Goal: Information Seeking & Learning: Learn about a topic

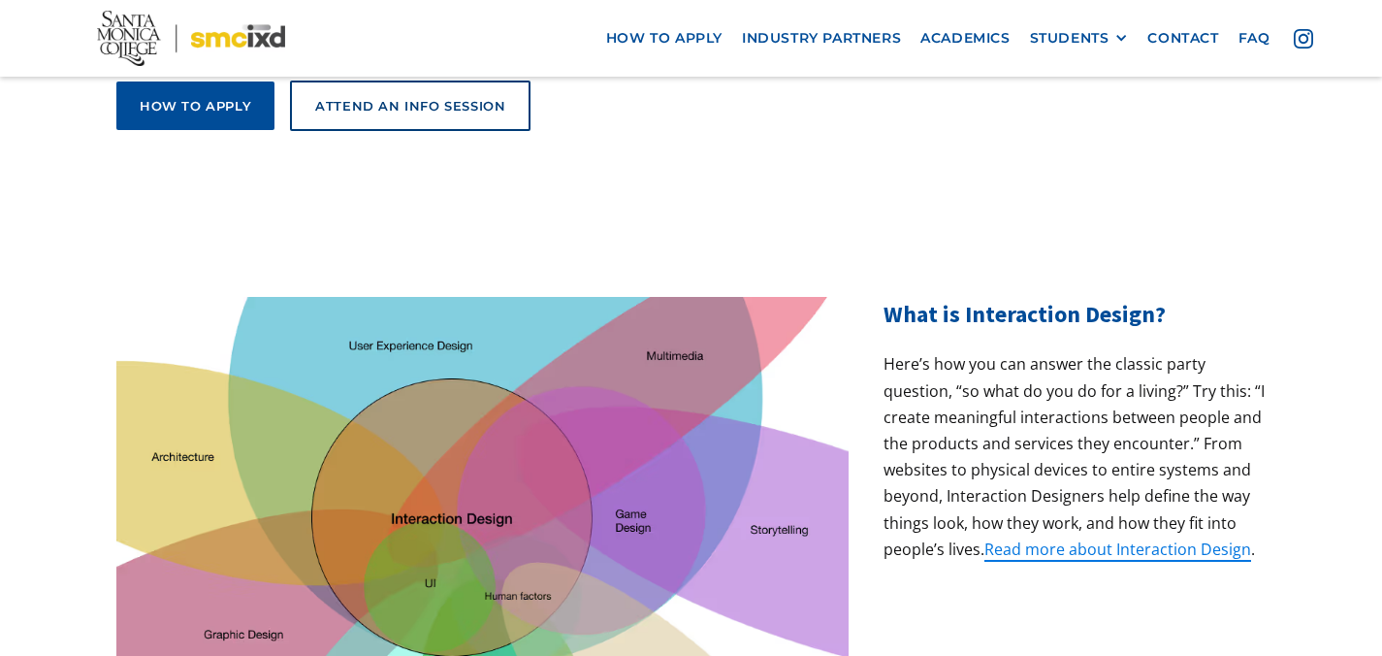
scroll to position [497, 0]
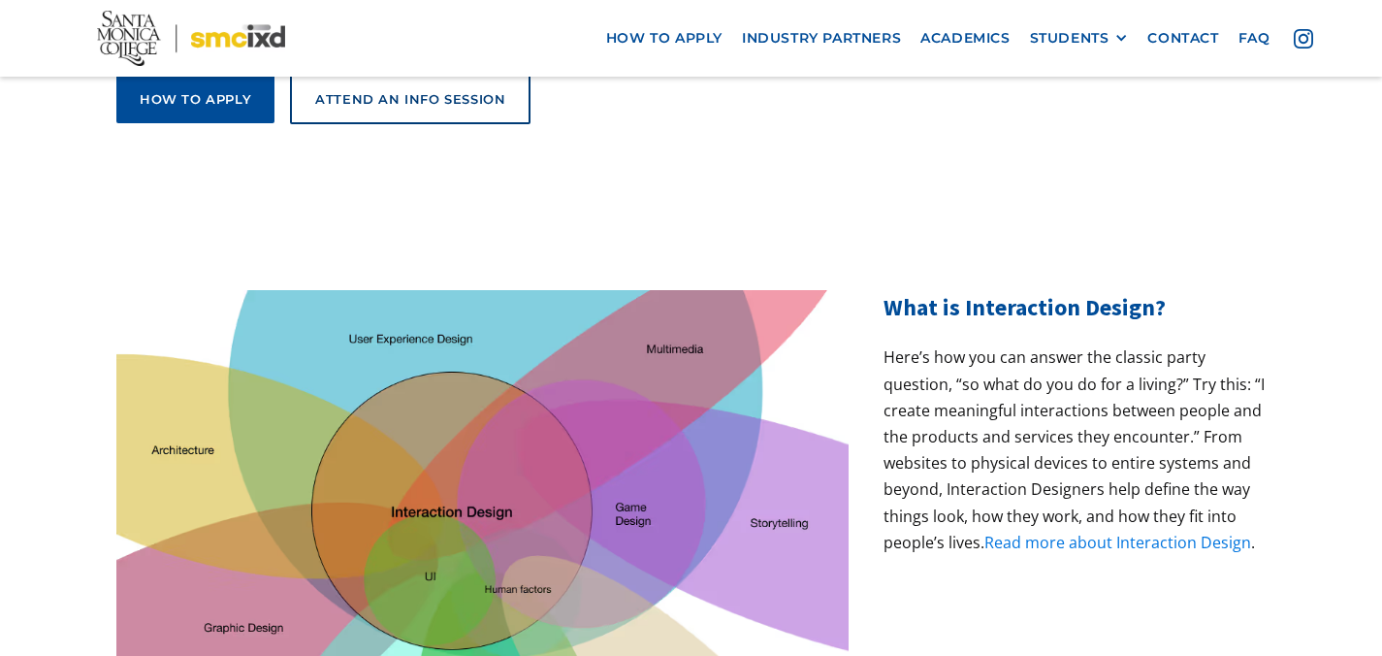
click at [1031, 532] on link "Read more about Interaction Design" at bounding box center [1118, 542] width 267 height 21
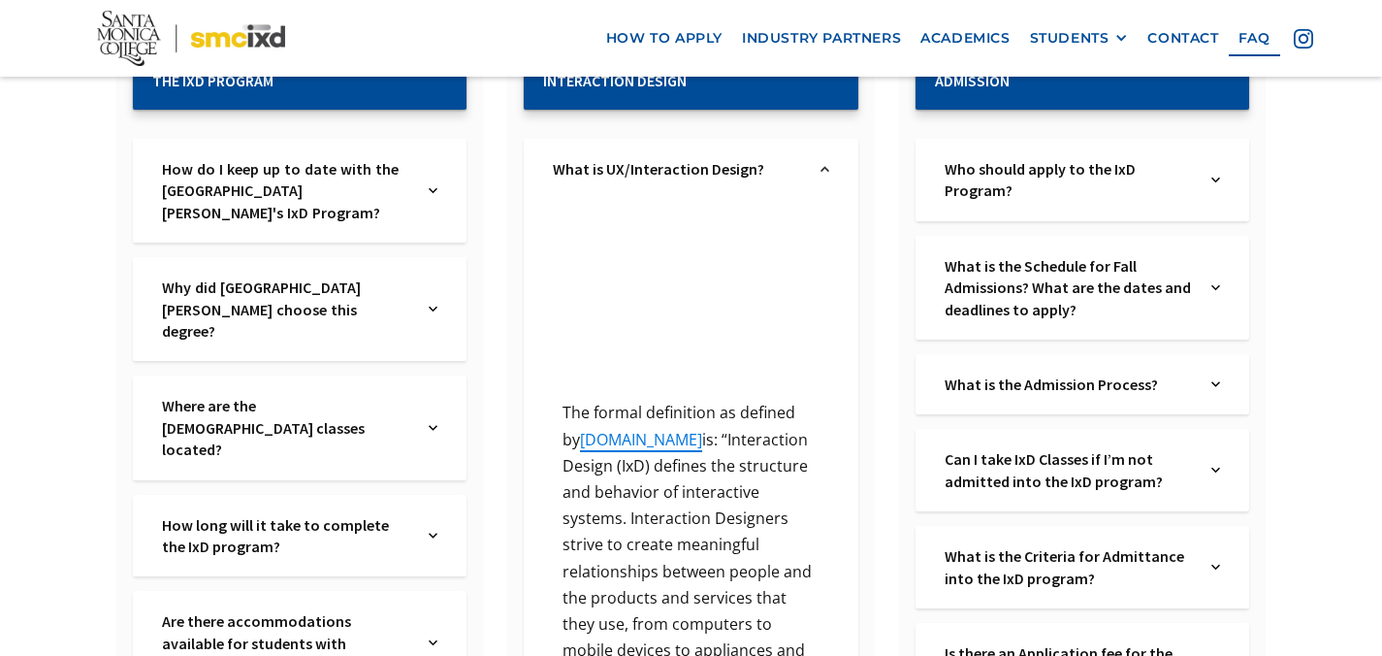
scroll to position [431, 0]
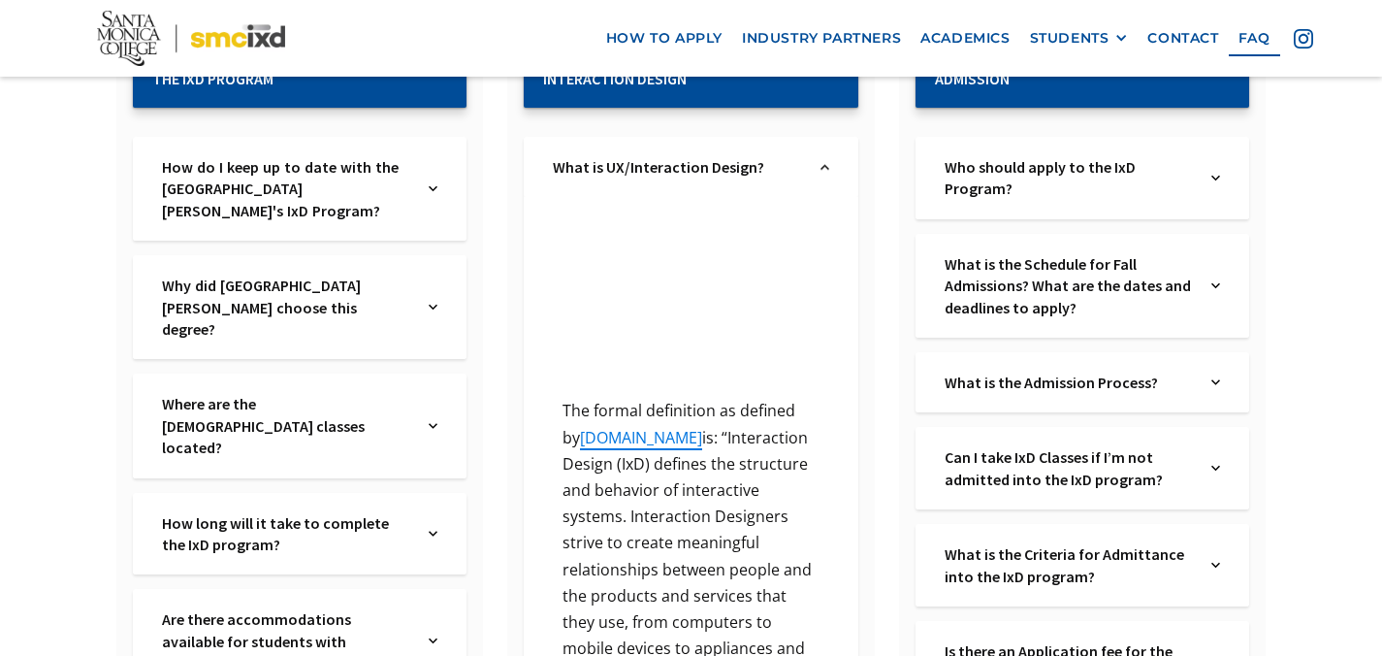
click at [433, 512] on img at bounding box center [433, 534] width 9 height 44
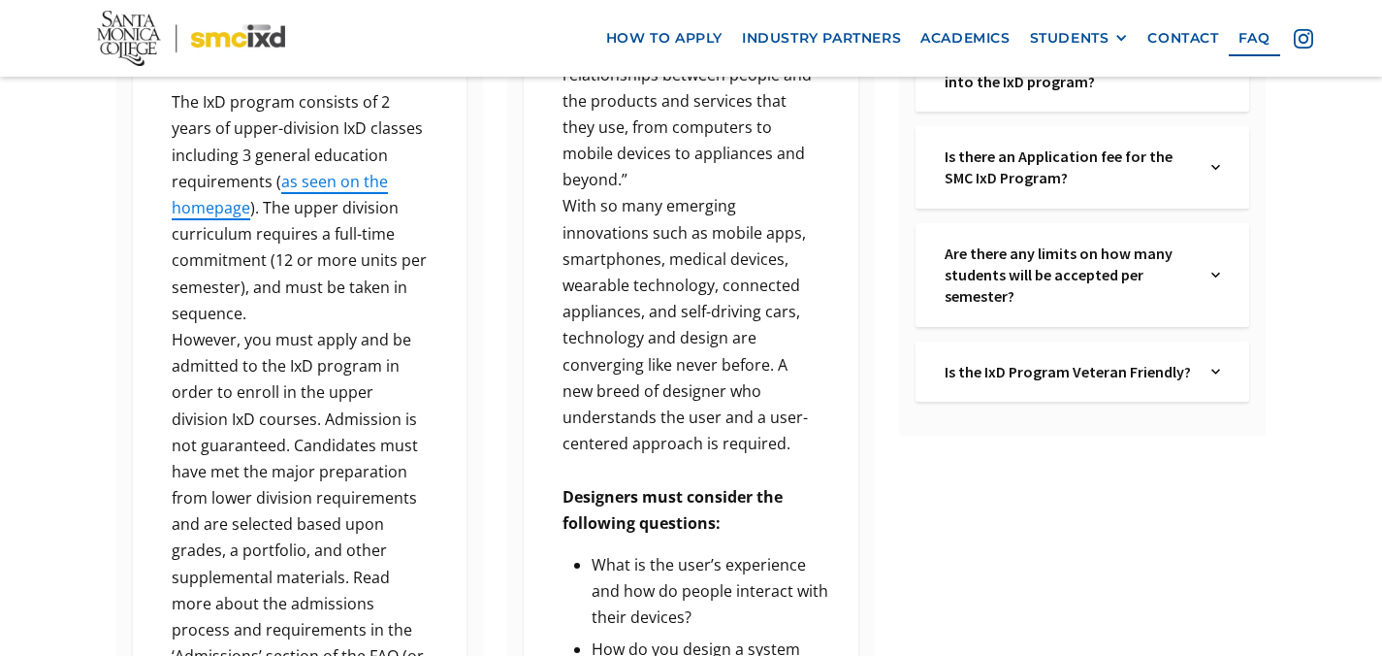
scroll to position [928, 0]
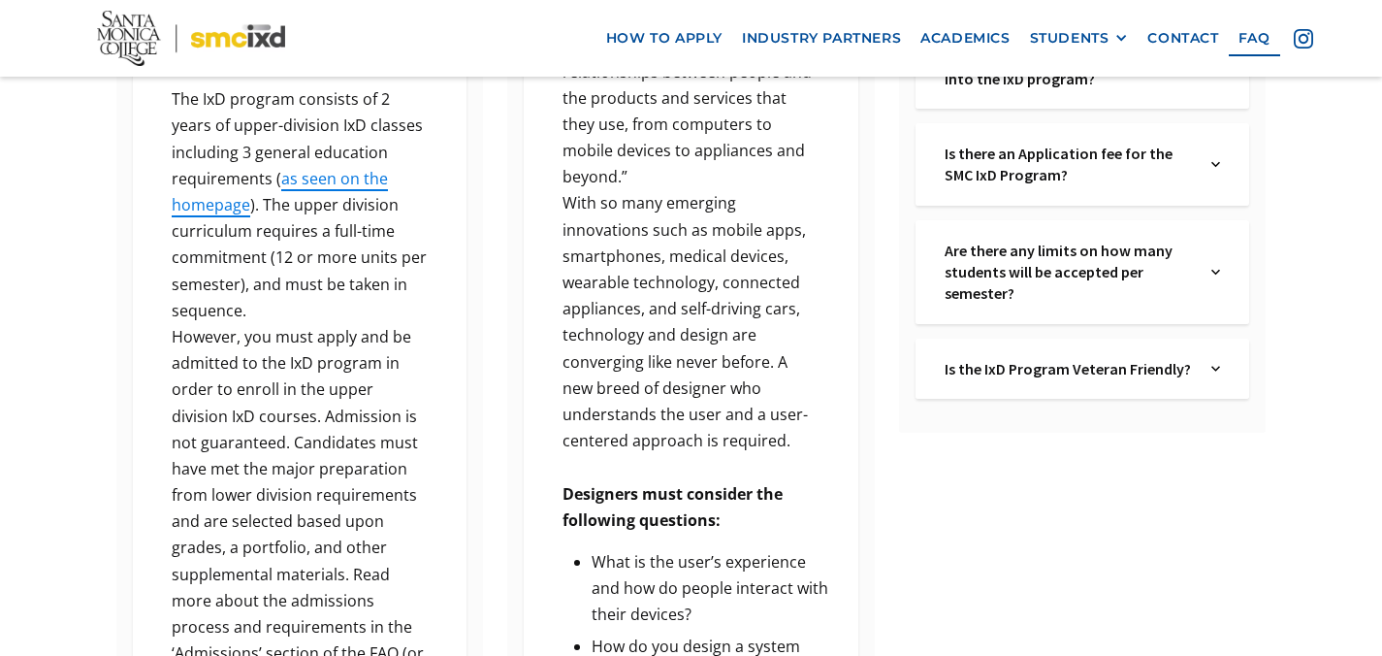
click at [273, 404] on p "However, you must apply and be admitted to the IxD program in order to enroll i…" at bounding box center [299, 509] width 275 height 370
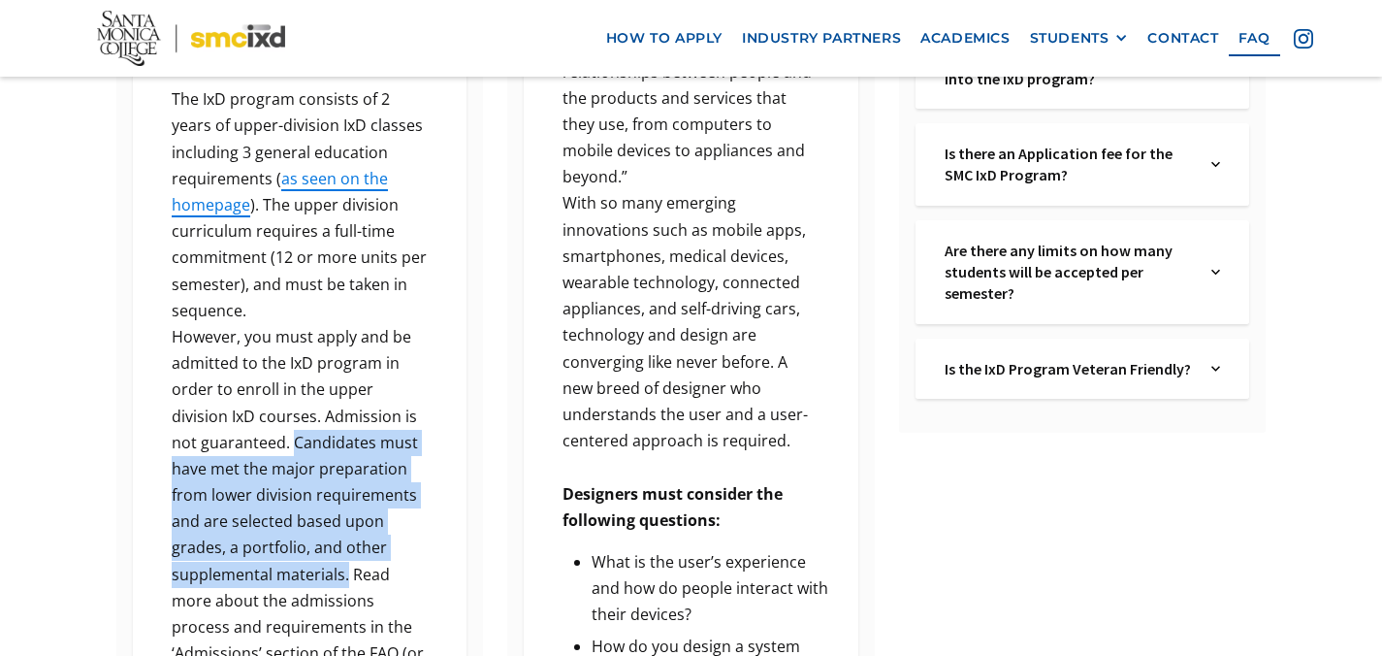
drag, startPoint x: 347, startPoint y: 505, endPoint x: 295, endPoint y: 375, distance: 140.1
click at [295, 375] on p "However, you must apply and be admitted to the IxD program in order to enroll i…" at bounding box center [299, 509] width 275 height 370
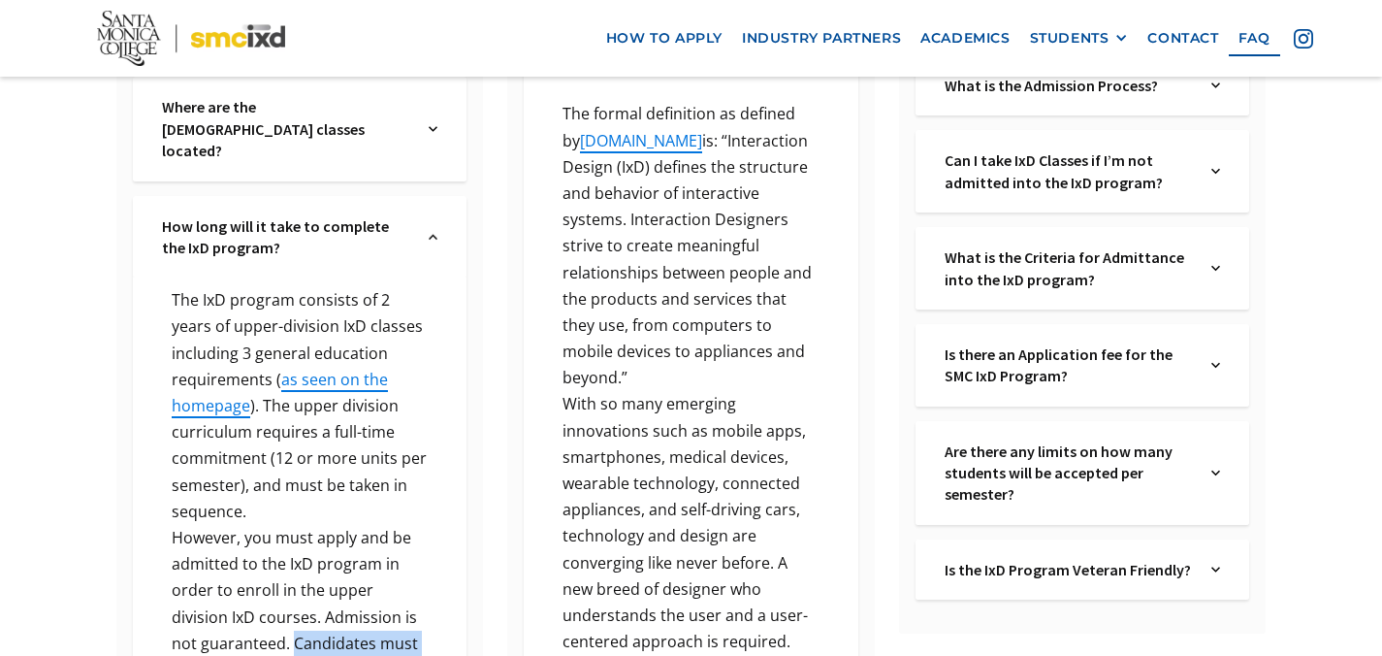
scroll to position [657, 0]
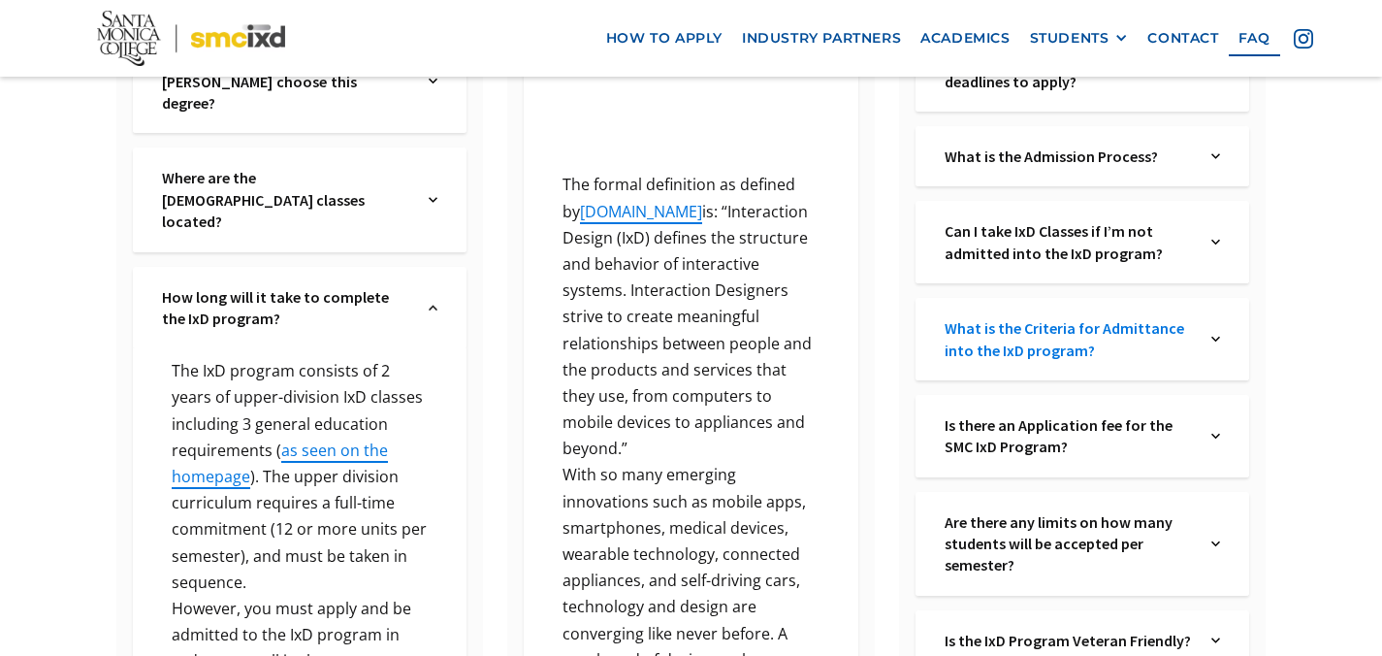
click at [1110, 338] on link "What is the Criteria for Admittance into the IxD program?" at bounding box center [1069, 339] width 248 height 44
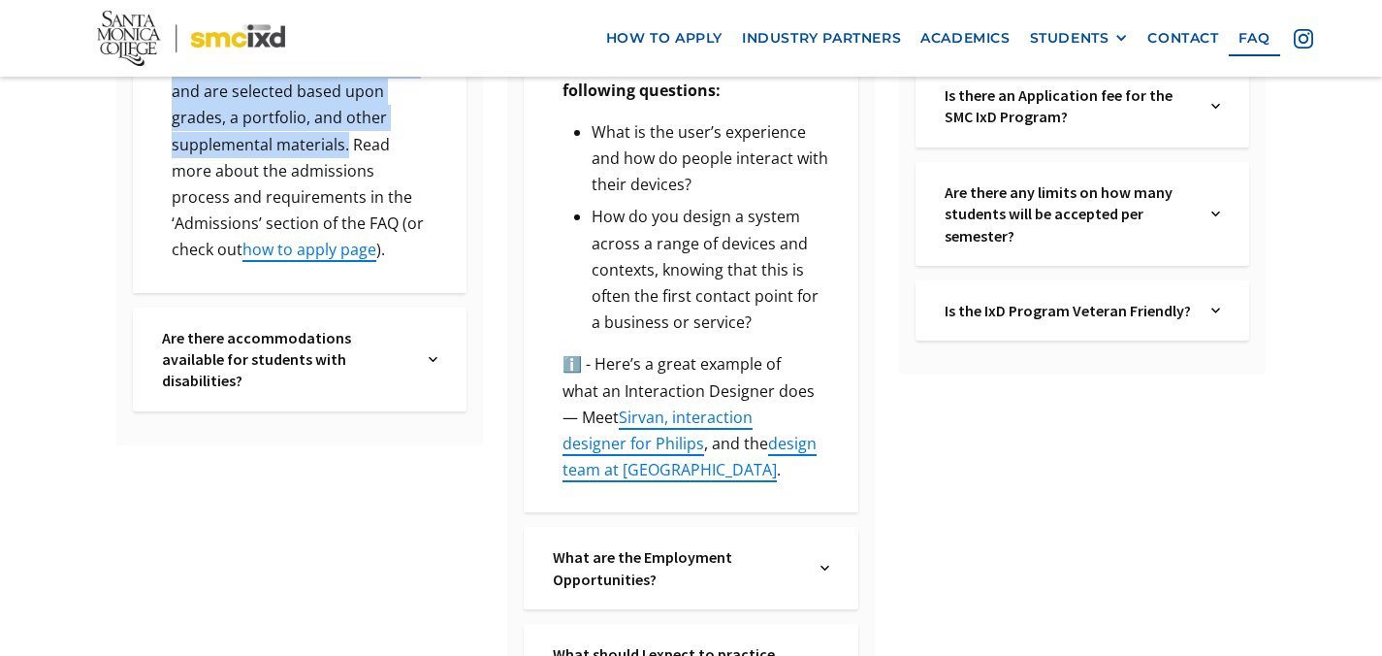
scroll to position [1497, 0]
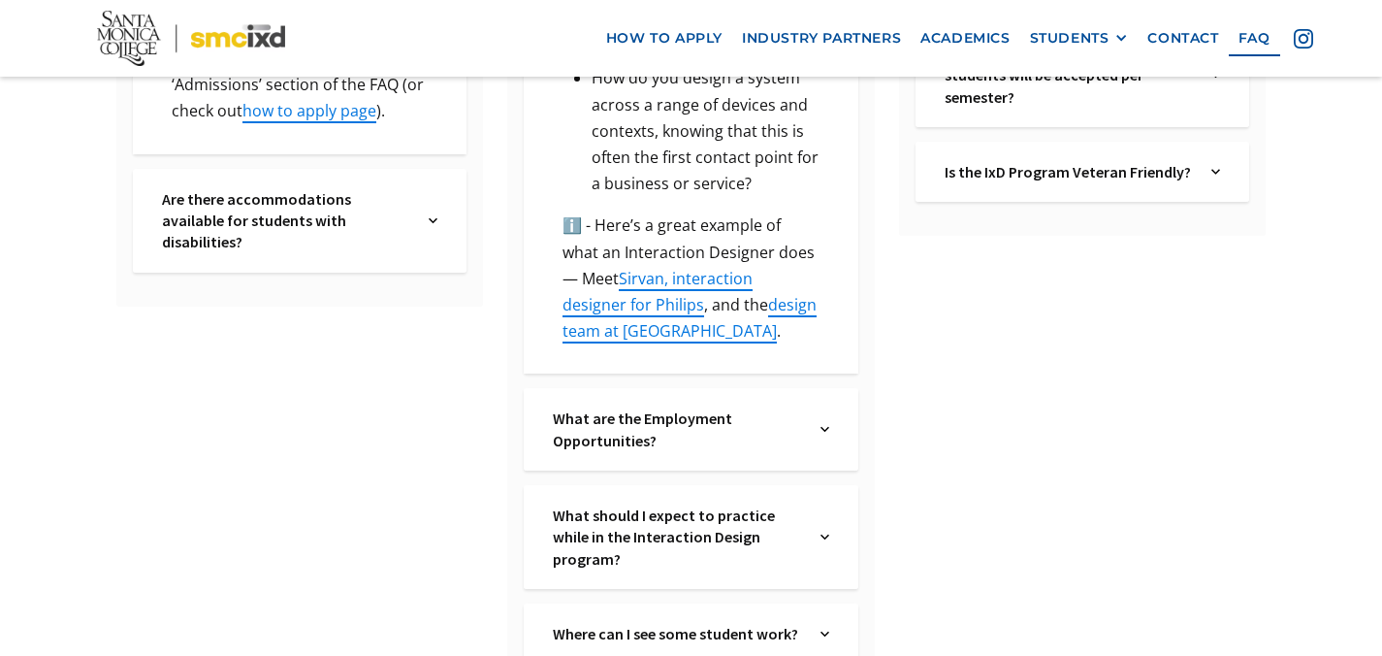
click at [825, 409] on img at bounding box center [825, 429] width 9 height 44
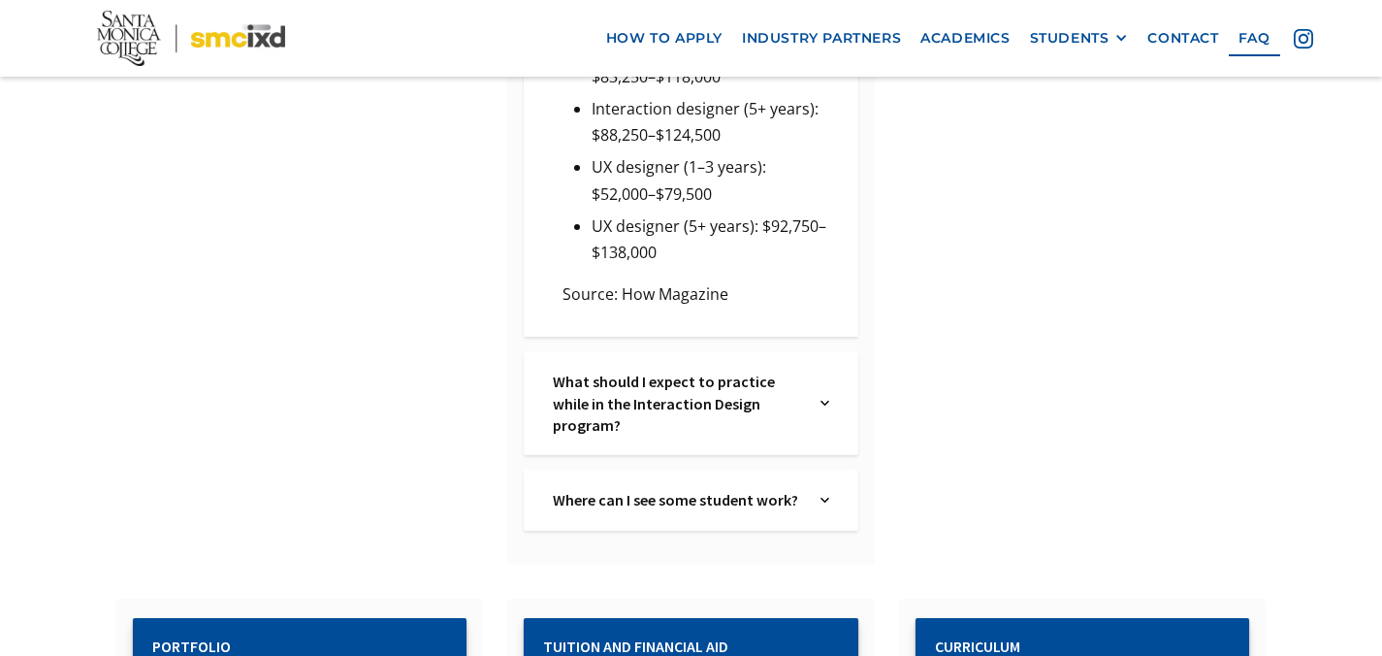
scroll to position [3484, 0]
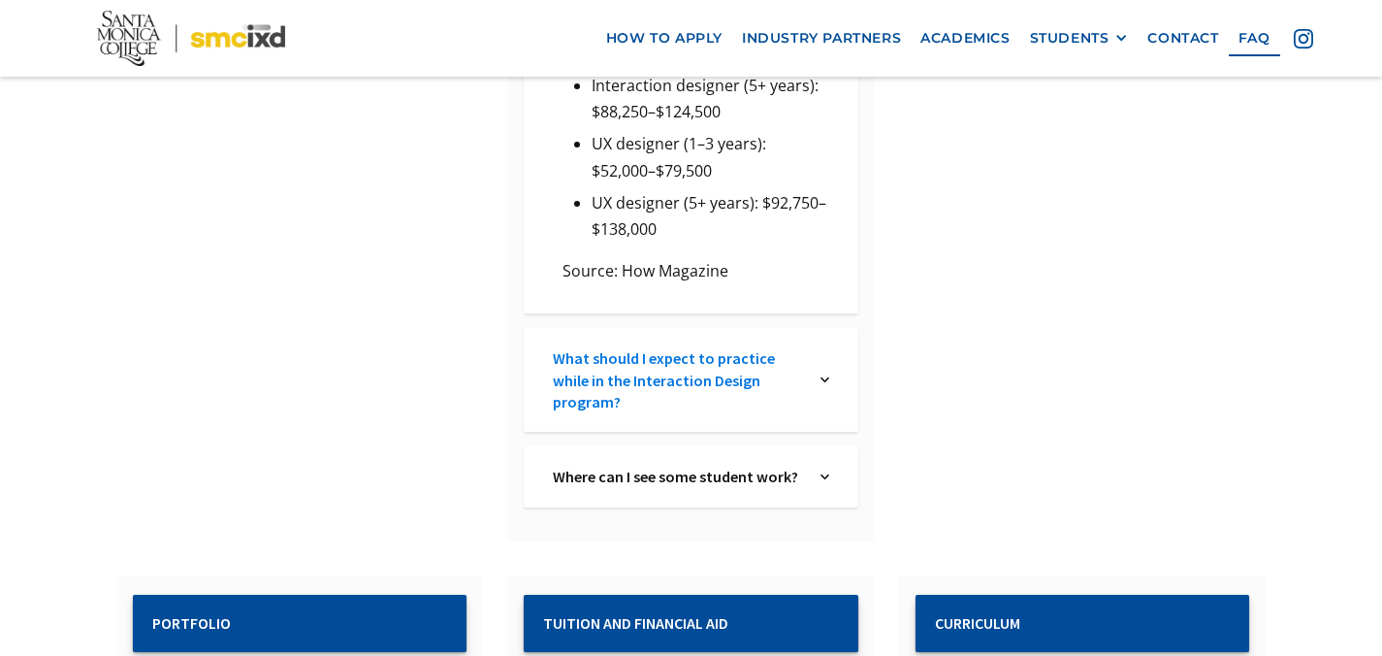
click at [799, 347] on link "What should I expect to practice while in the Interaction Design program?" at bounding box center [677, 379] width 248 height 65
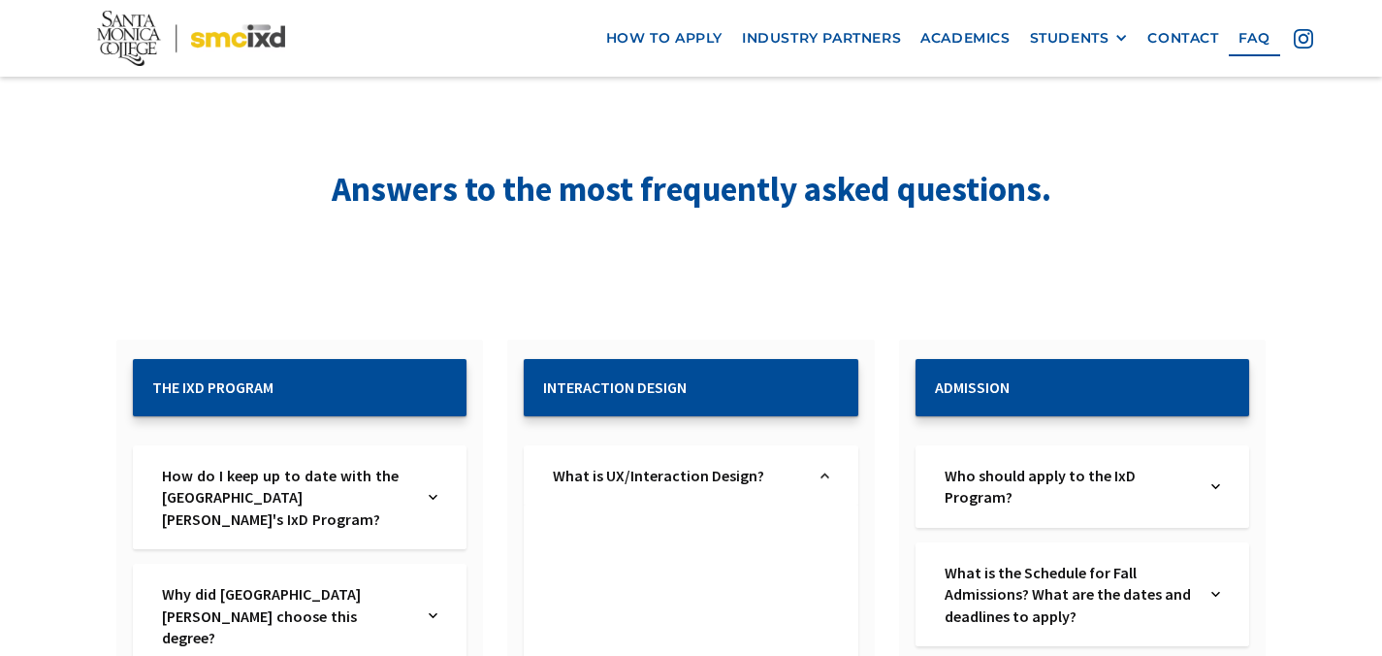
scroll to position [0, 0]
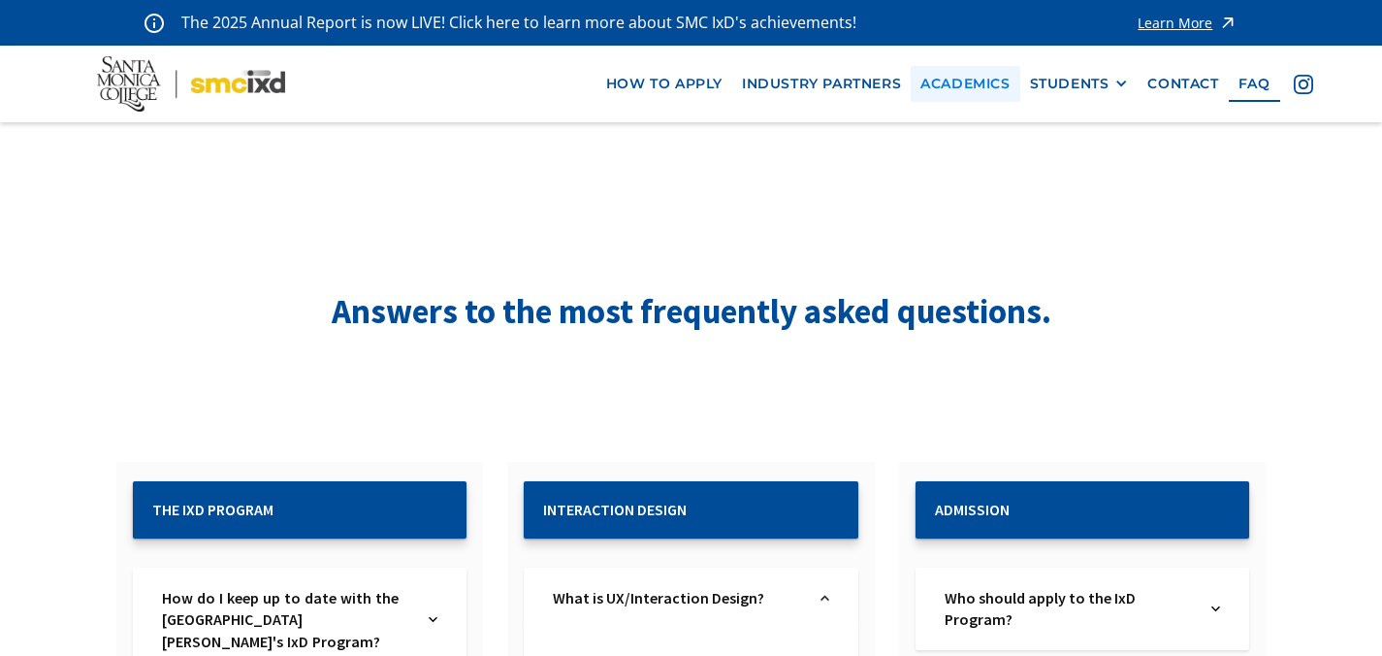
click at [991, 80] on link "Academics" at bounding box center [965, 84] width 109 height 36
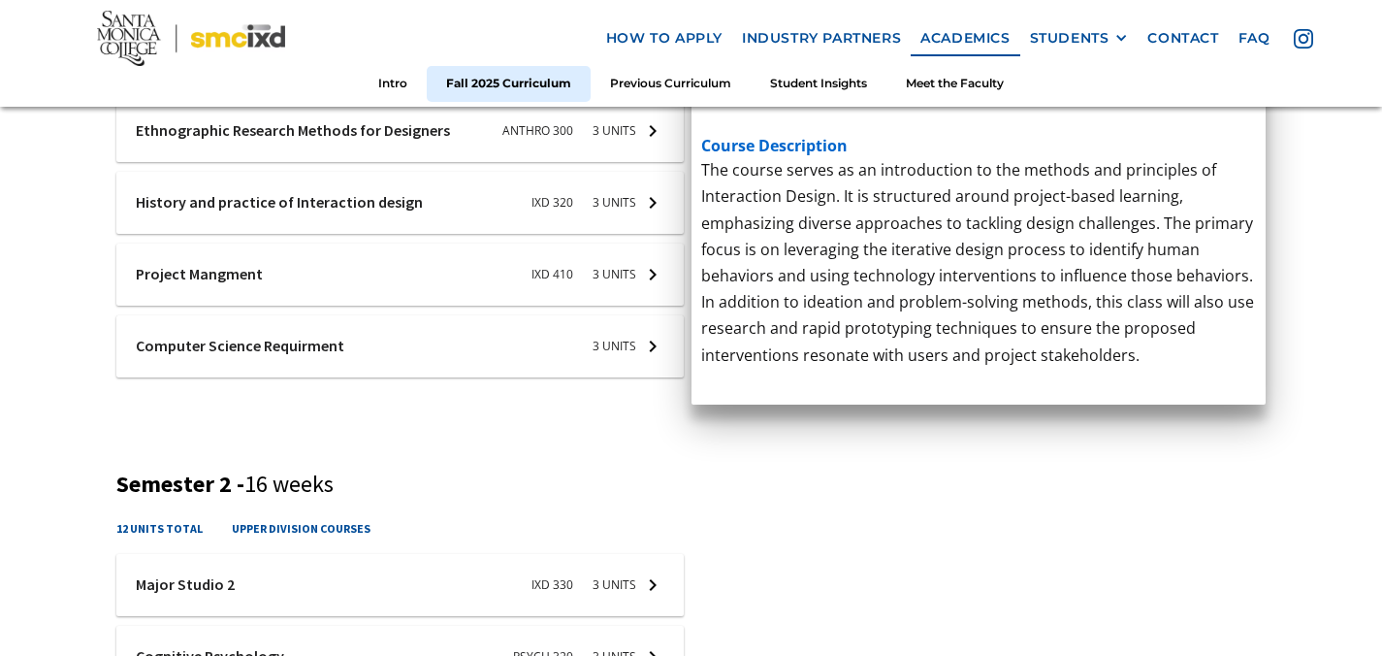
scroll to position [943, 0]
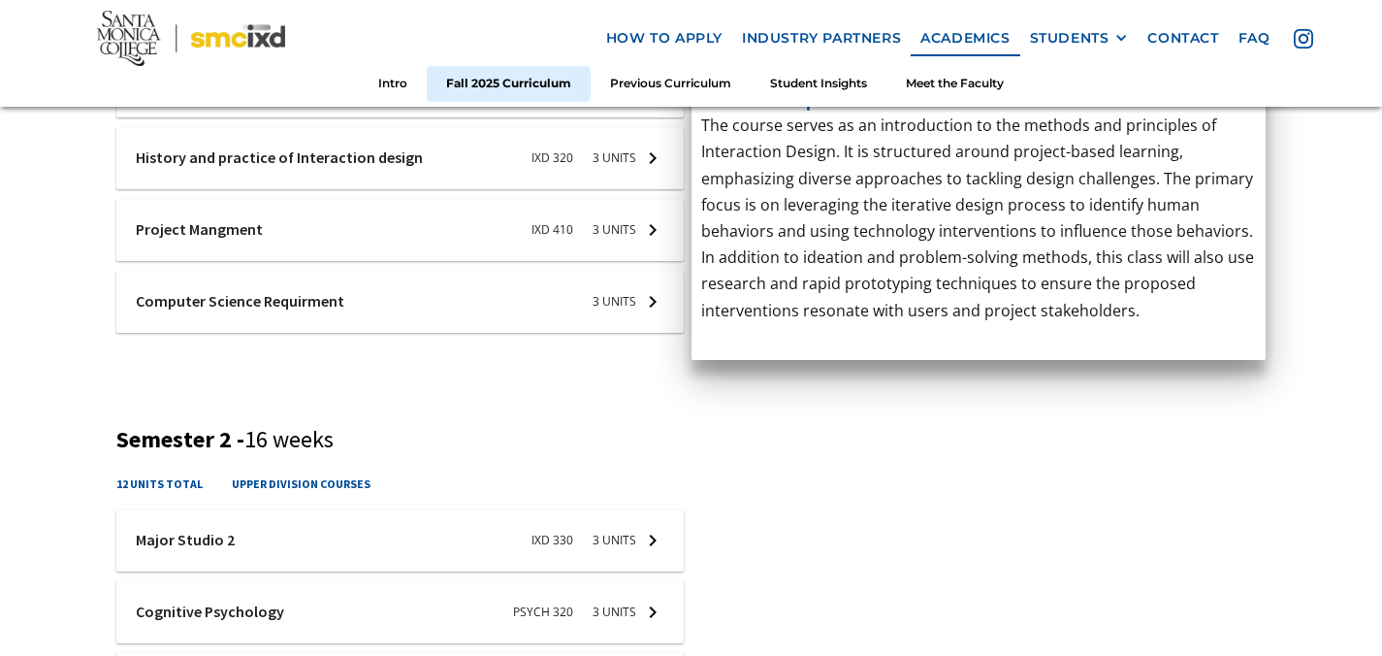
click at [612, 46] on div at bounding box center [399, 15] width 567 height 62
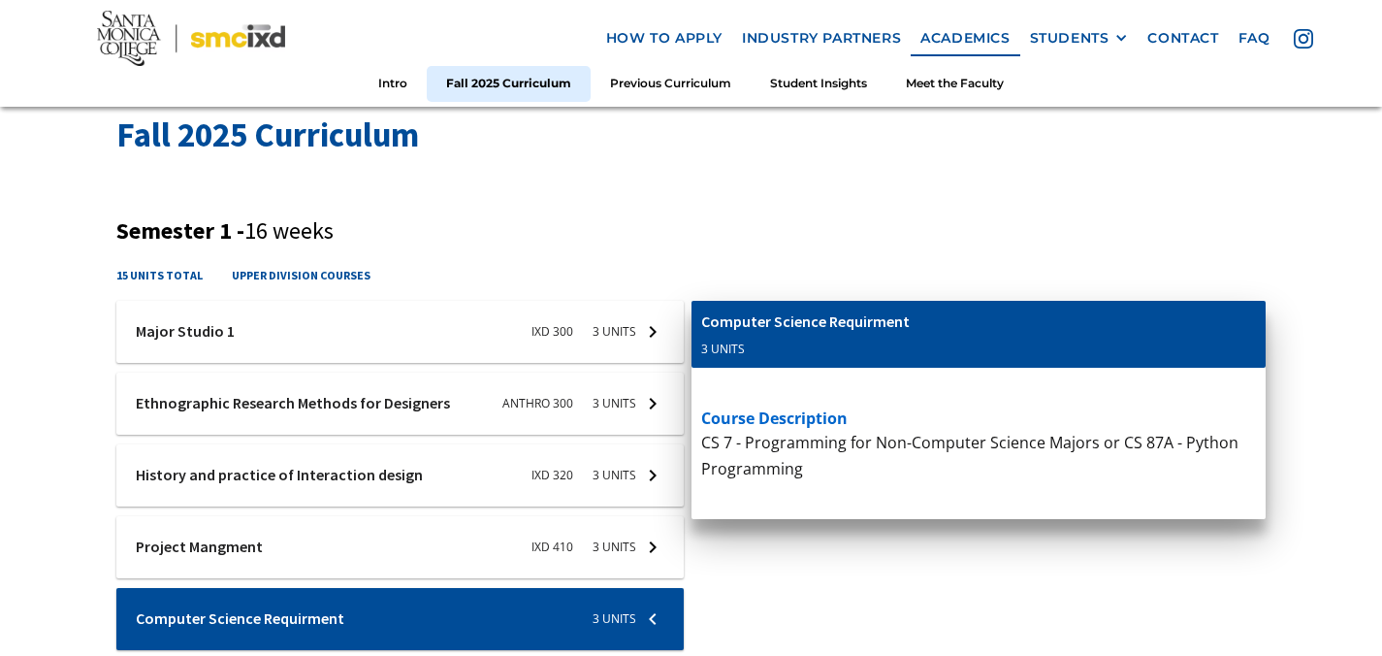
scroll to position [834, 0]
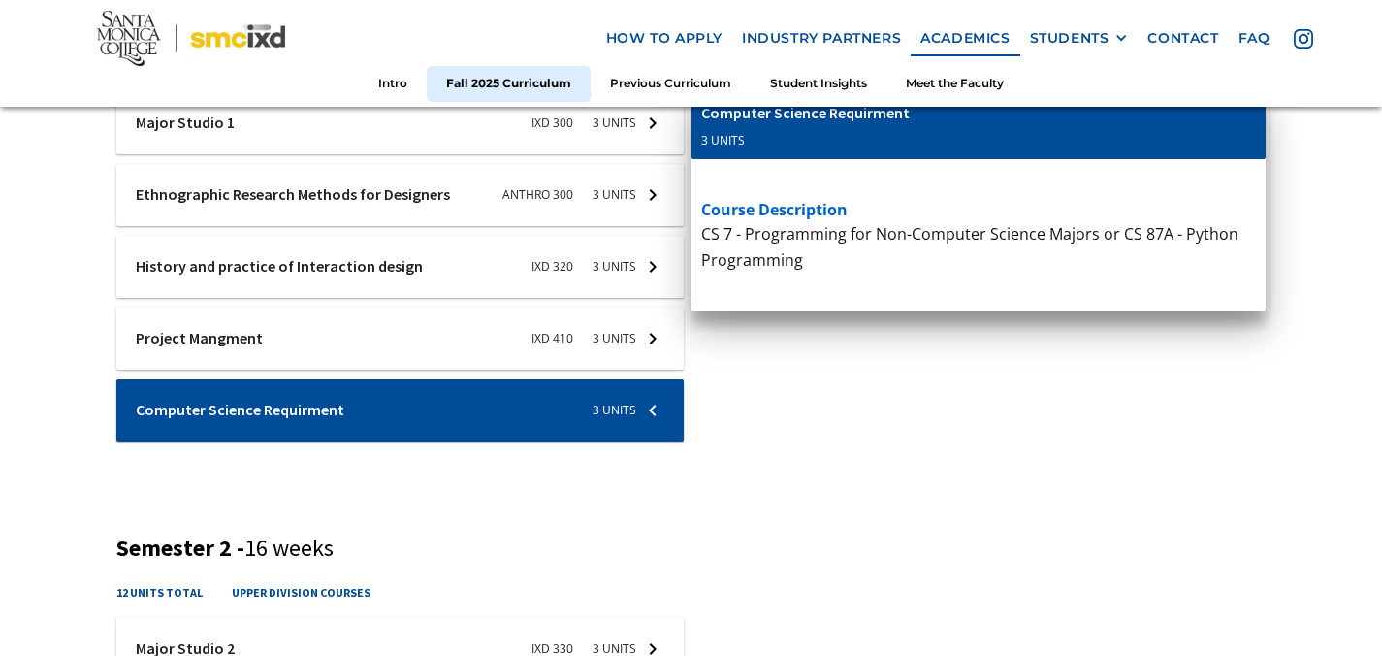
click at [650, 154] on div at bounding box center [399, 123] width 567 height 62
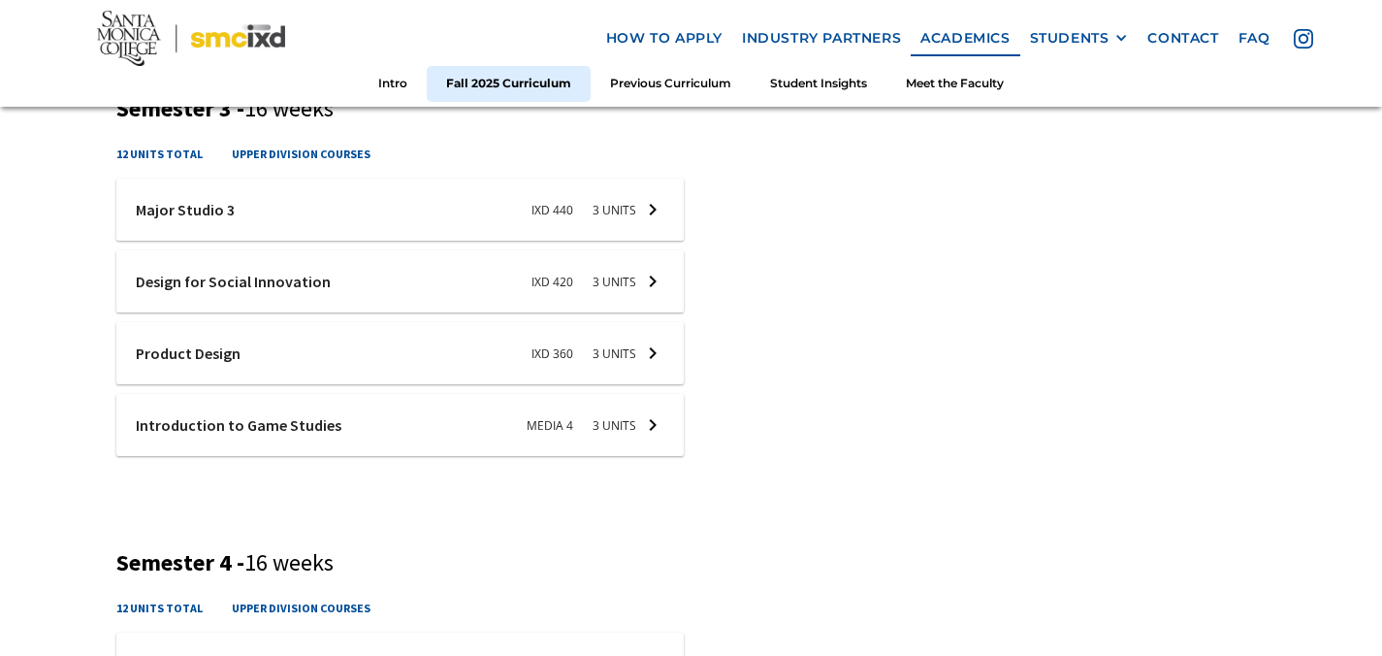
scroll to position [1748, 0]
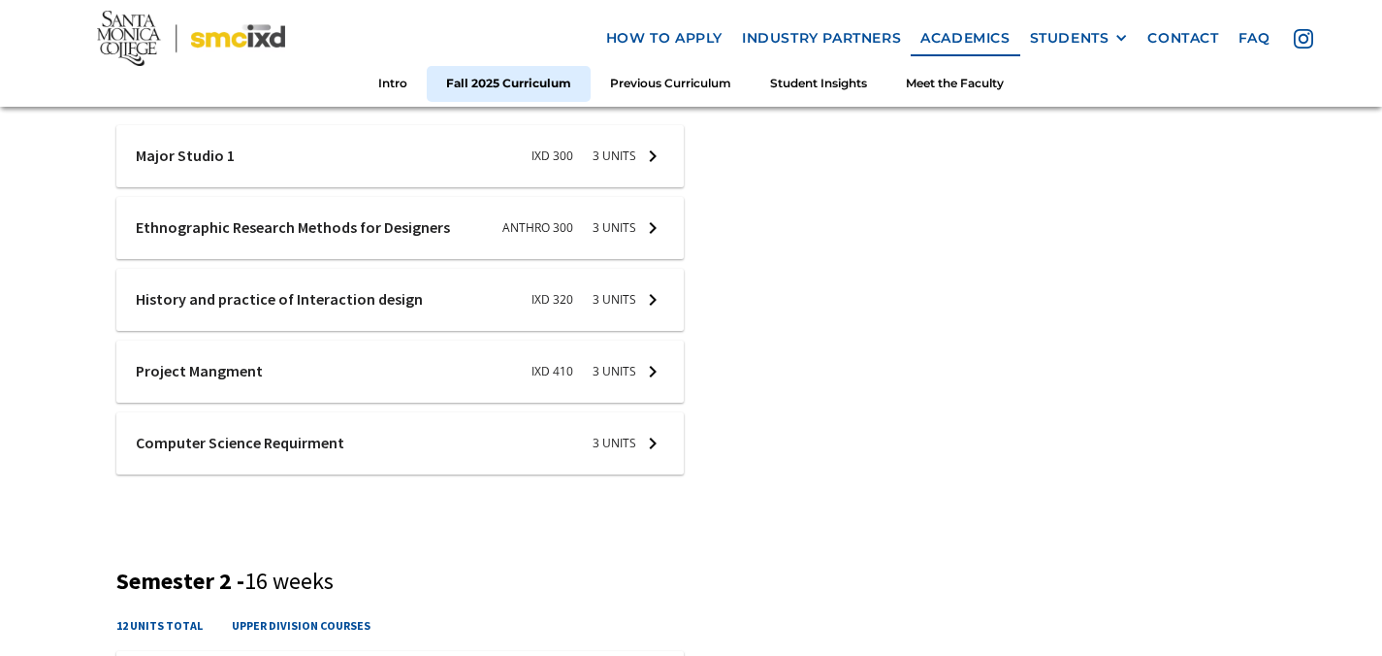
scroll to position [820, 0]
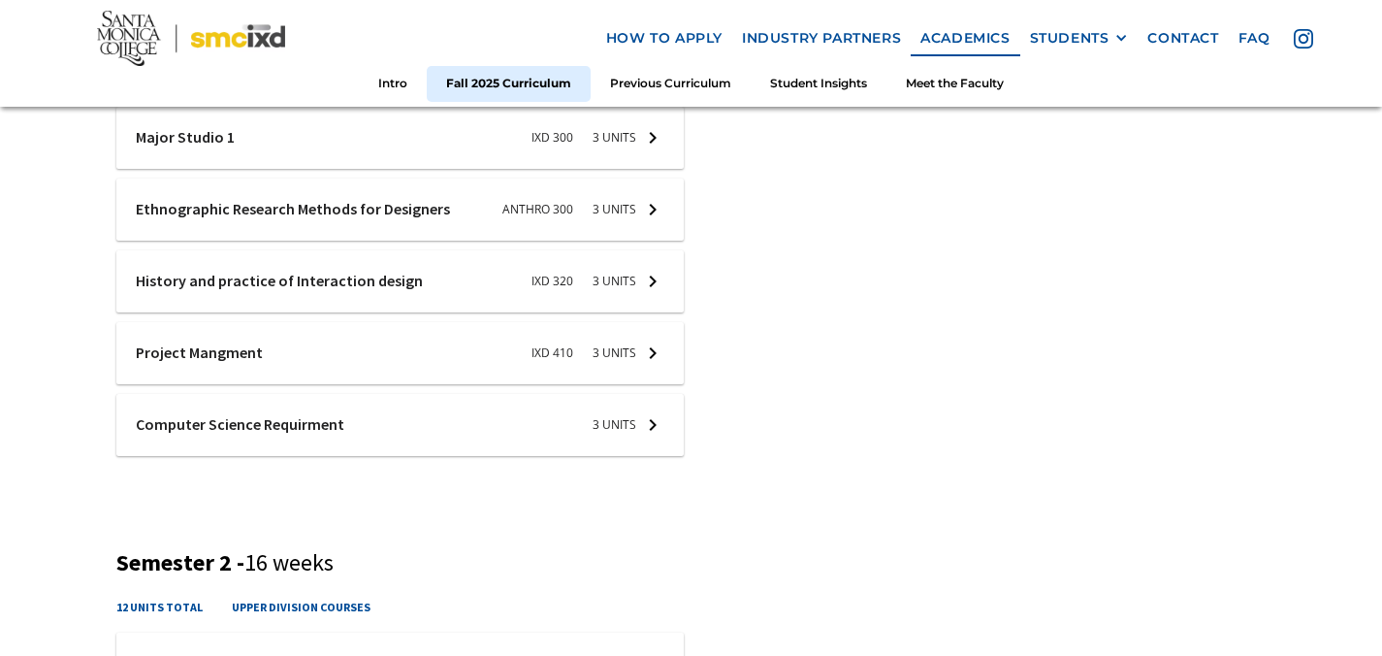
click at [626, 169] on div at bounding box center [399, 138] width 567 height 62
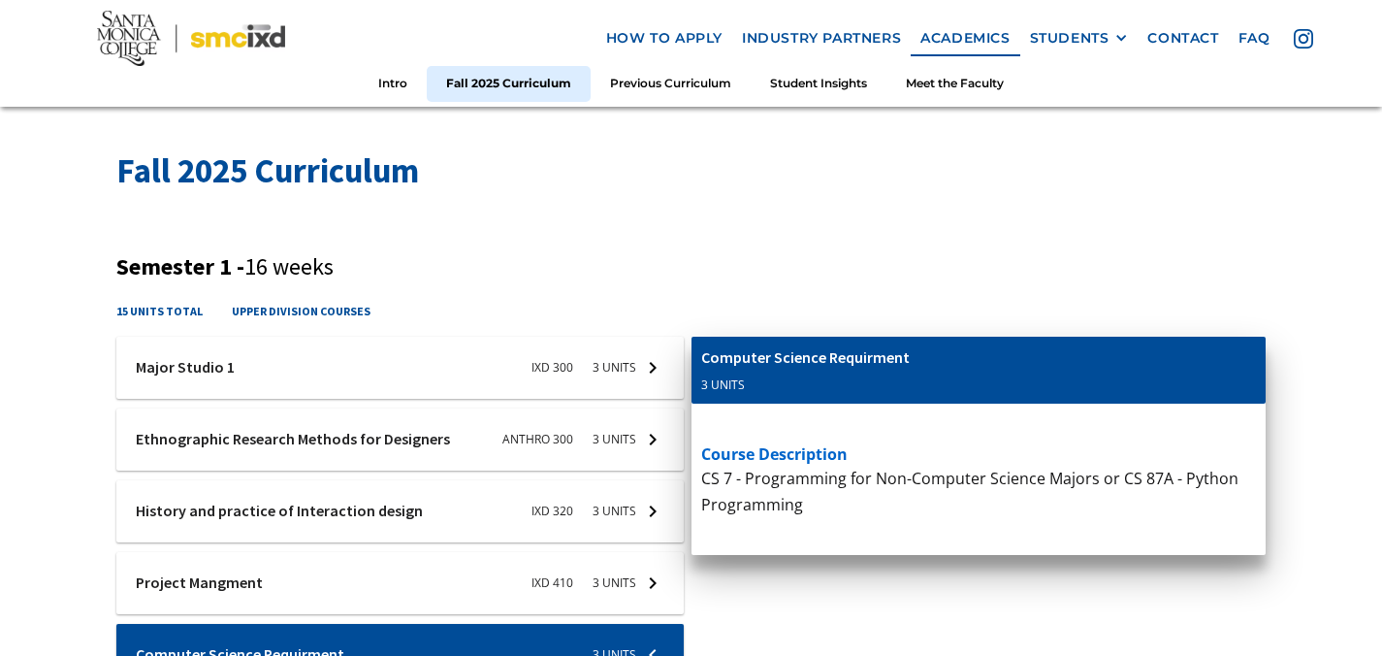
scroll to position [595, 0]
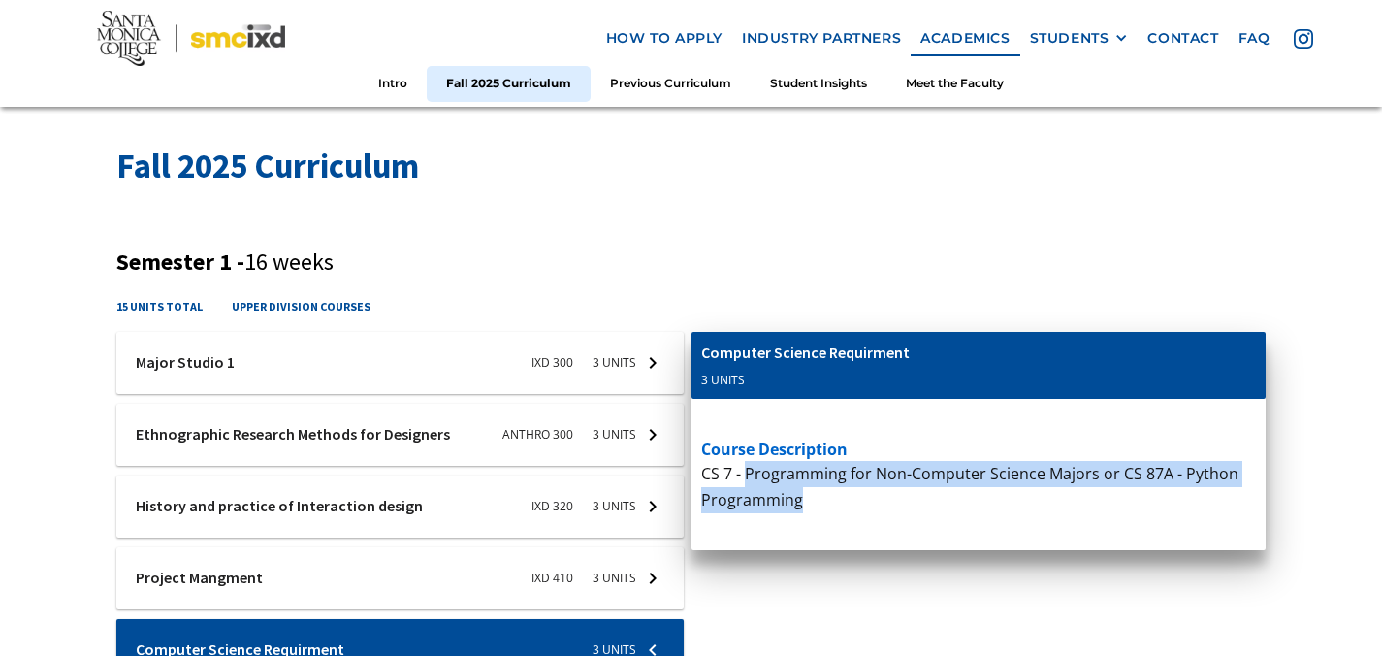
drag, startPoint x: 748, startPoint y: 473, endPoint x: 799, endPoint y: 500, distance: 57.7
click at [799, 500] on p "CS 7 - Programming for Non-Computer Science Majors or CS 87A - Python Programmi…" at bounding box center [979, 487] width 556 height 52
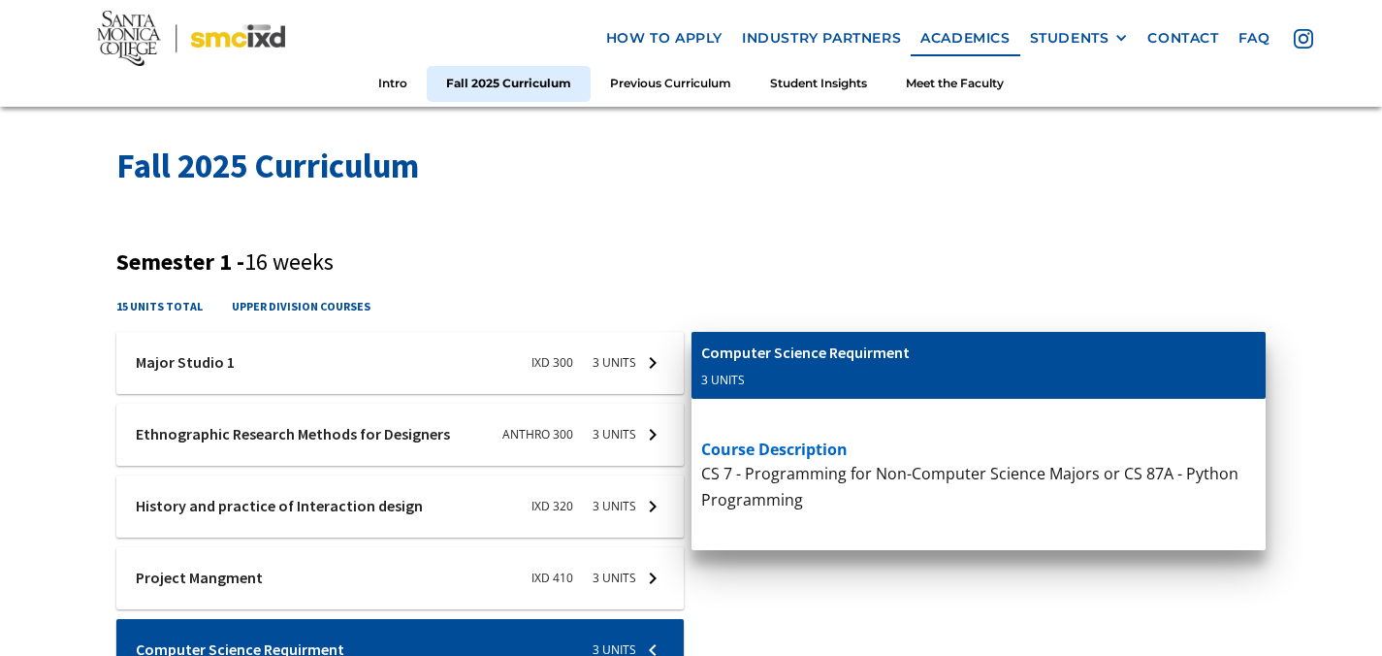
click at [697, 267] on h3 "Semester 1 - 16 weeks" at bounding box center [690, 262] width 1149 height 28
